Goal: Find specific page/section: Find specific page/section

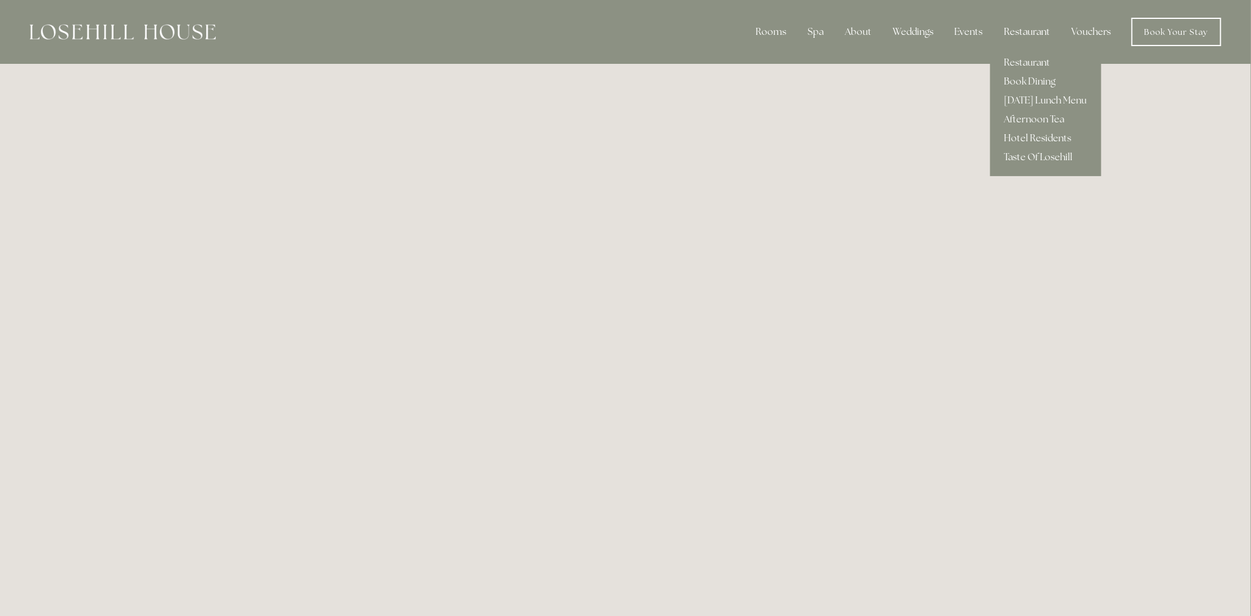
click at [1020, 34] on div "Restaurant" at bounding box center [1027, 32] width 65 height 24
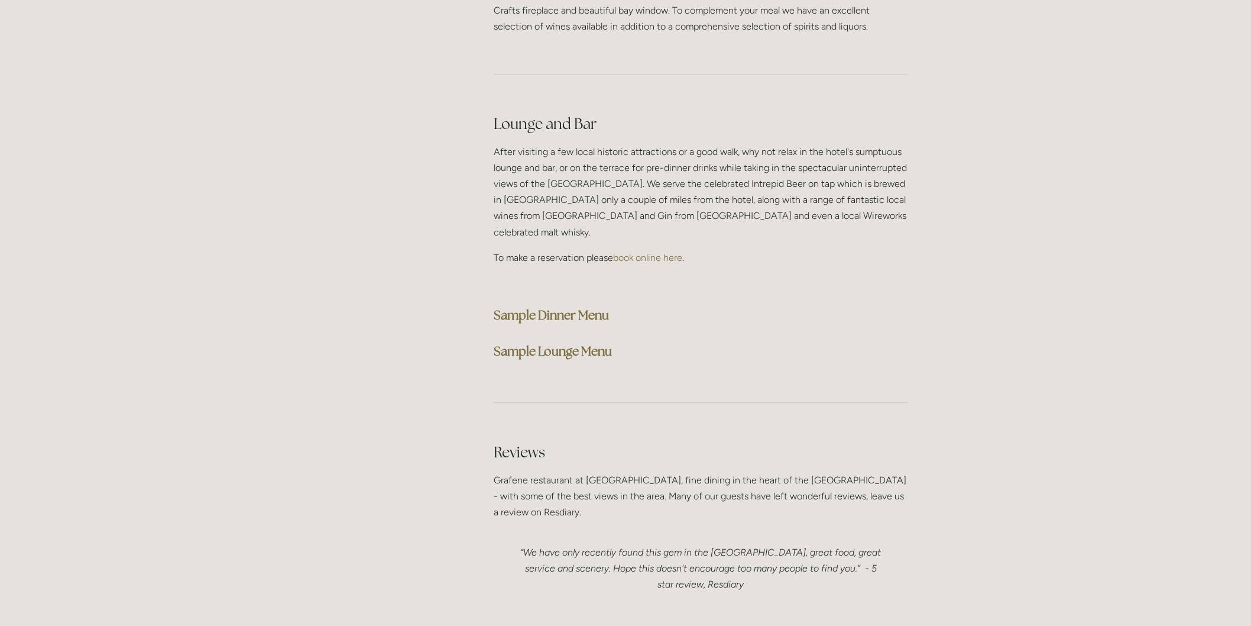
scroll to position [2938, 0]
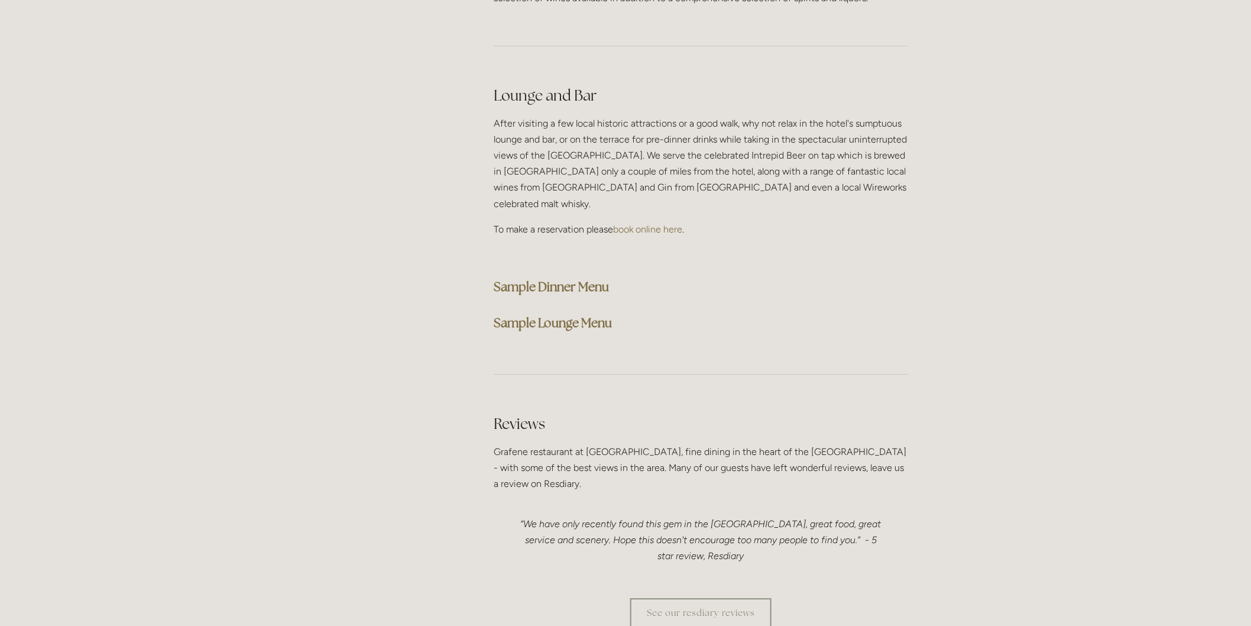
click at [540, 279] on strong "Sample Dinner Menu" at bounding box center [551, 287] width 115 height 16
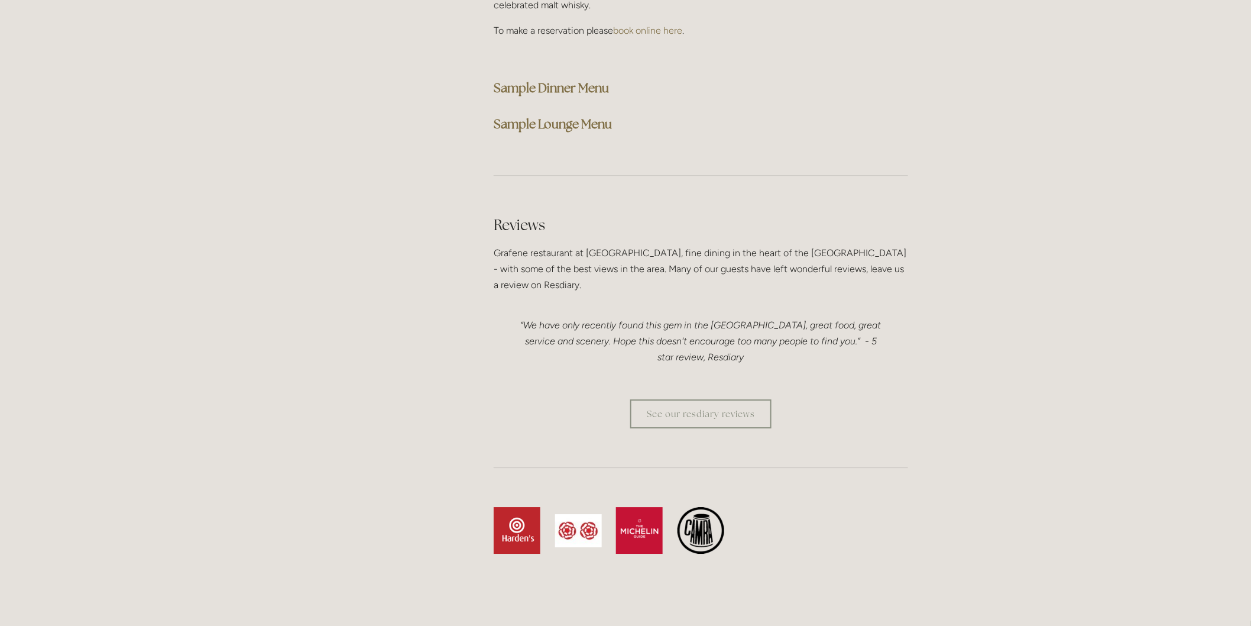
scroll to position [3166, 0]
